Goal: Navigation & Orientation: Go to known website

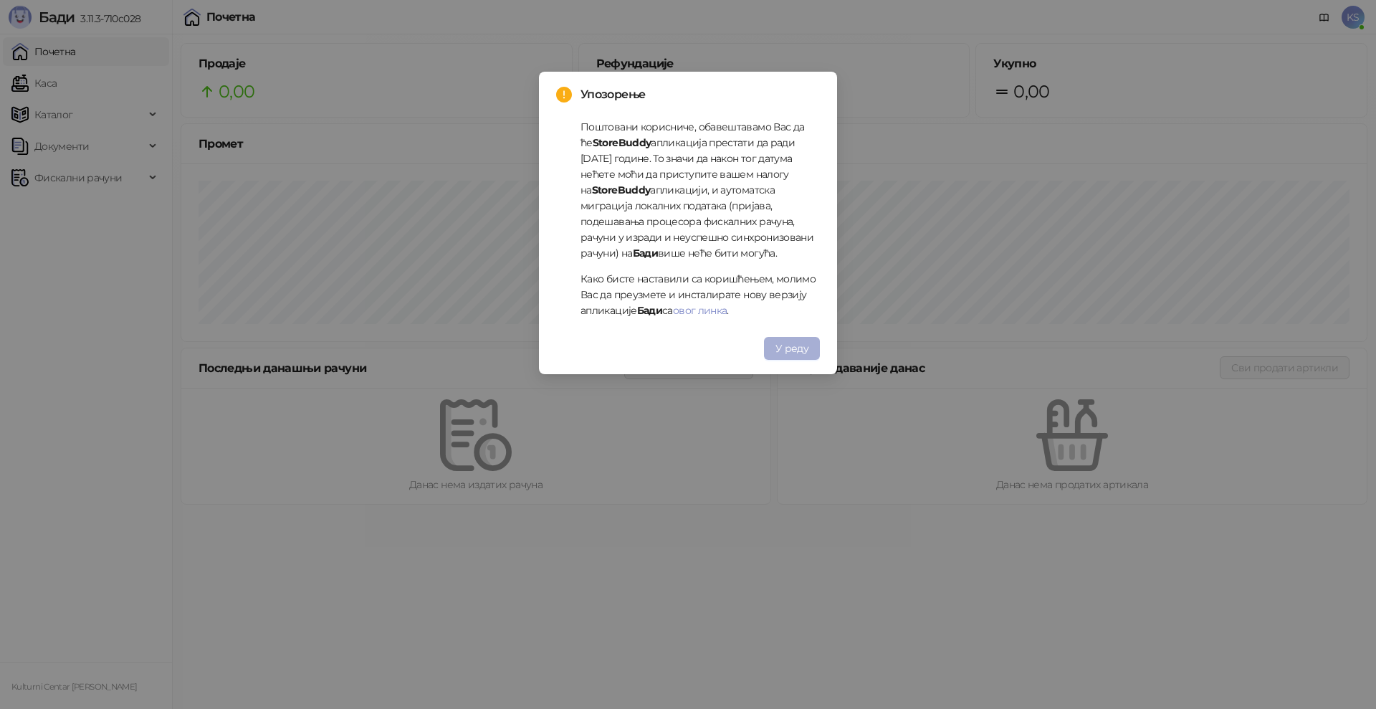
click at [801, 349] on span "У реду" at bounding box center [791, 348] width 33 height 13
